Goal: Task Accomplishment & Management: Manage account settings

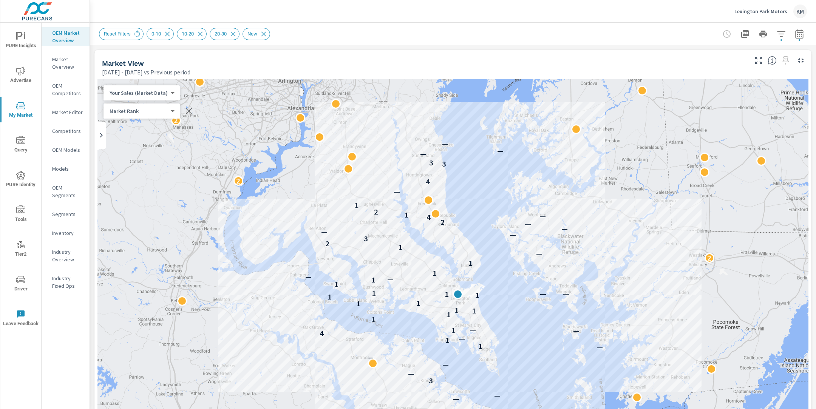
scroll to position [291, 0]
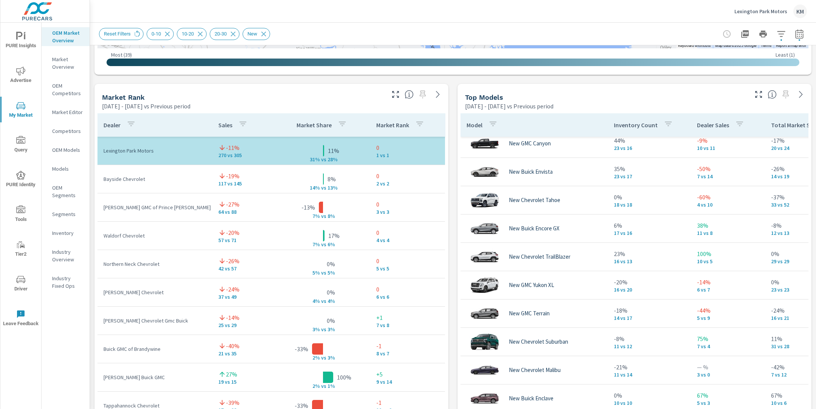
click at [766, 15] on div "Lexington Park Motors KM" at bounding box center [771, 12] width 73 height 14
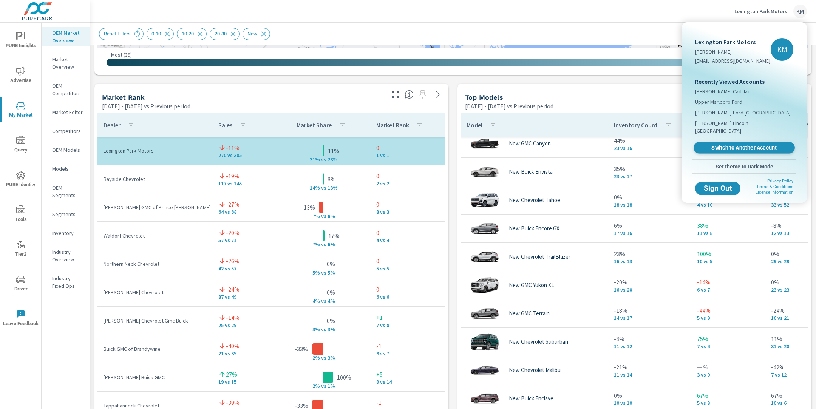
click at [734, 144] on span "Switch to Another Account" at bounding box center [744, 147] width 93 height 7
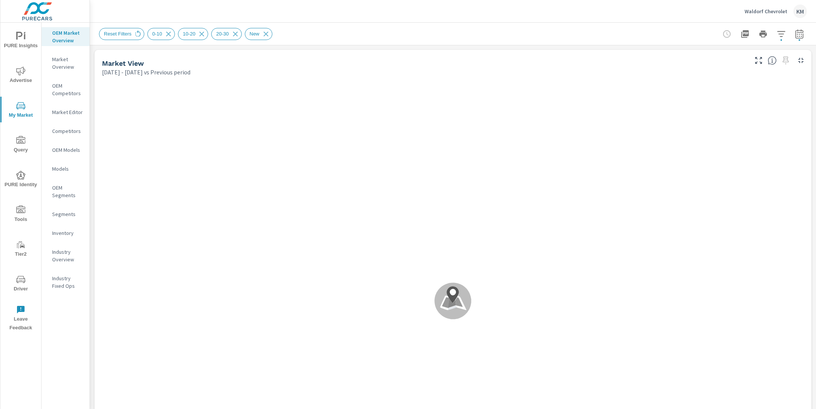
scroll to position [255, 0]
click at [215, 9] on div "Waldorf Chevrolet KM" at bounding box center [453, 11] width 708 height 22
